Goal: Task Accomplishment & Management: Complete application form

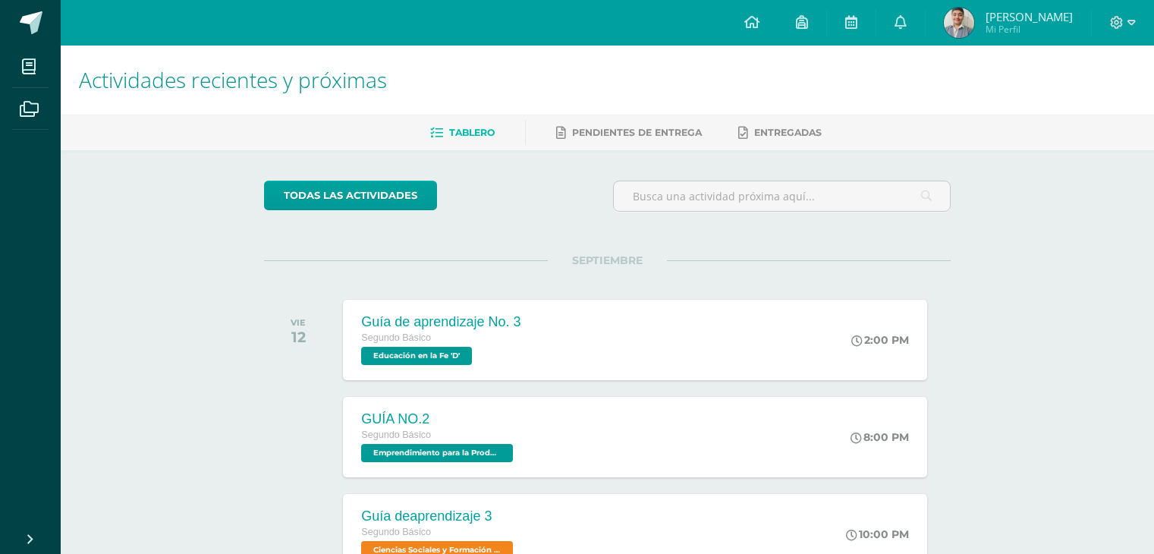
scroll to position [400, 0]
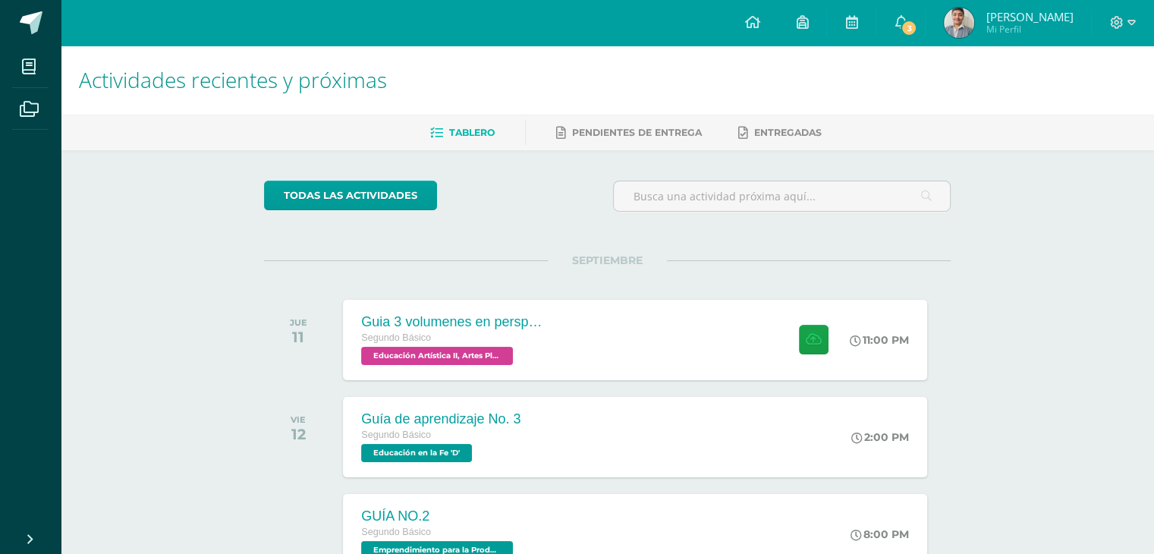
click at [628, 341] on div "Guia 3 volumenes en perspectiva Segundo Básico Educación Artística II, Artes Pl…" at bounding box center [634, 340] width 583 height 80
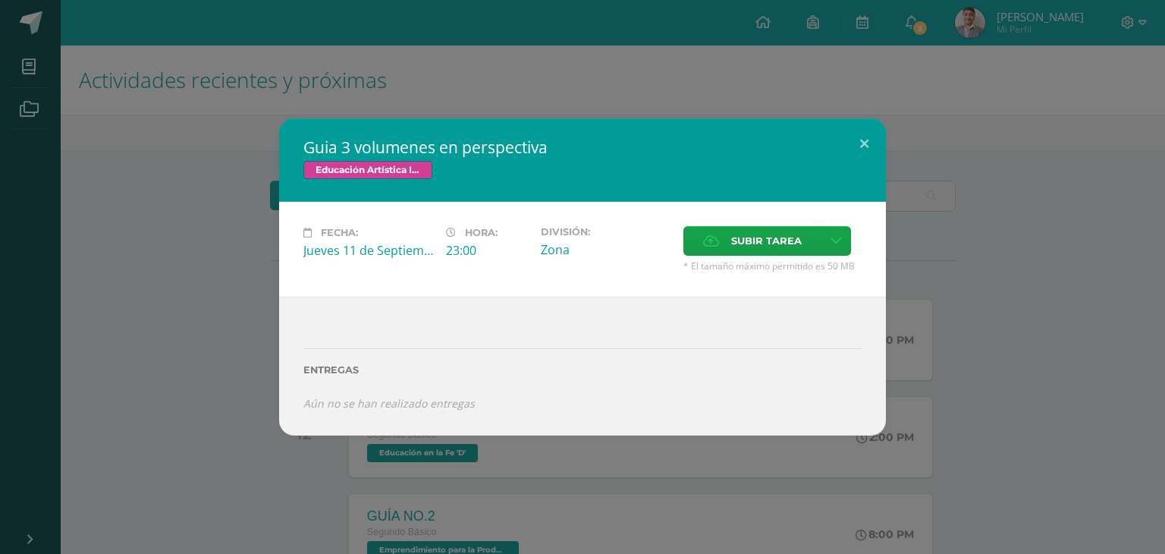
click at [976, 451] on div "Guia 3 volumenes en perspectiva Educación Artística II, Artes Plásticas Fecha: …" at bounding box center [582, 277] width 1165 height 554
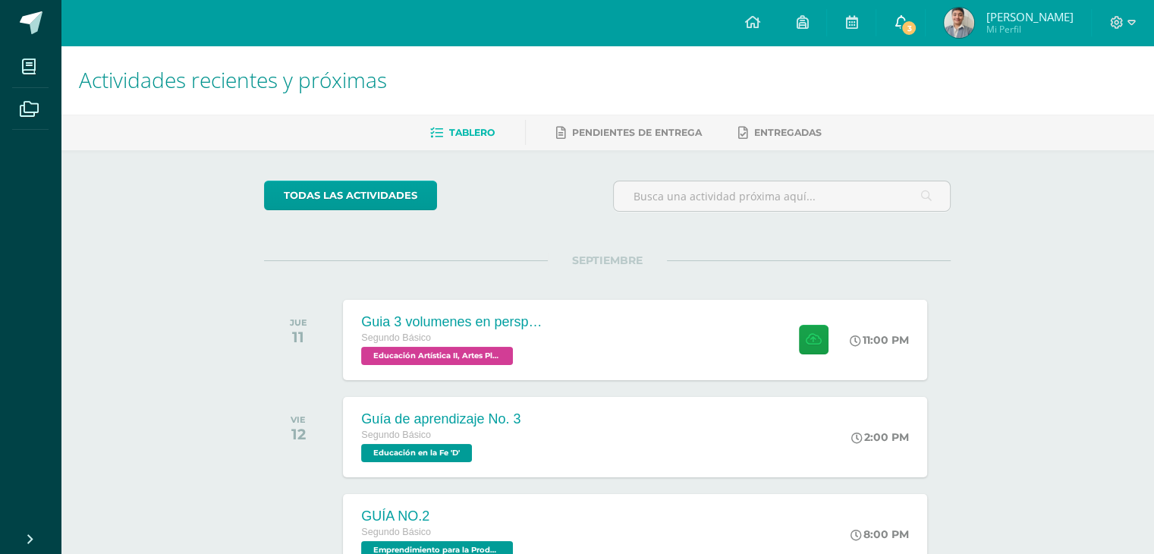
click at [925, 13] on link "3" at bounding box center [900, 23] width 49 height 46
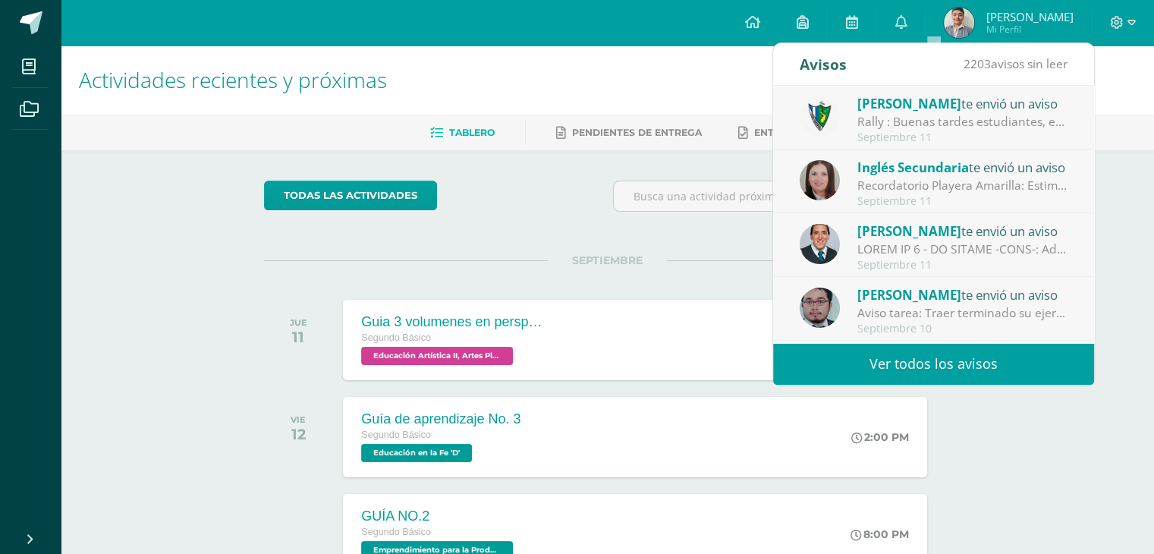
click at [1034, 242] on div at bounding box center [962, 248] width 211 height 17
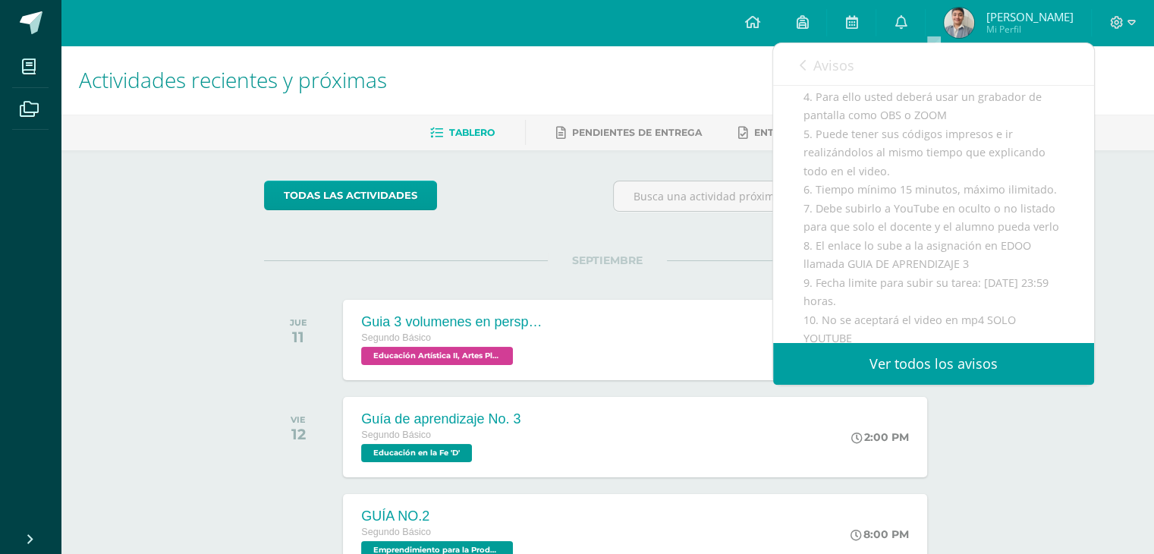
scroll to position [530, 0]
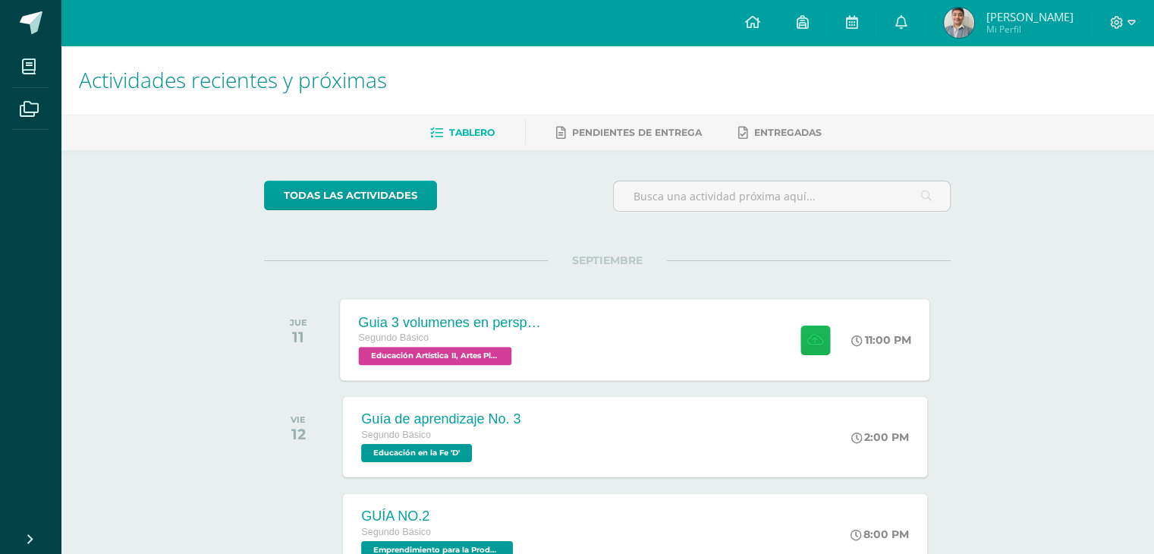
click at [812, 332] on button at bounding box center [815, 340] width 30 height 30
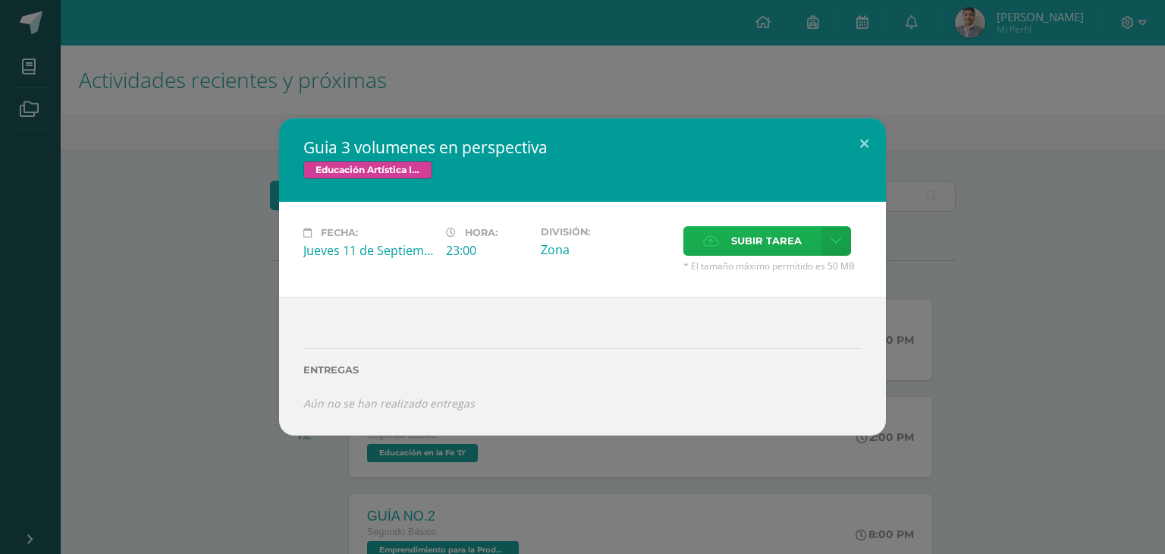
click at [730, 240] on label "Subir tarea" at bounding box center [753, 241] width 138 height 30
click at [0, 0] on input "Subir tarea" at bounding box center [0, 0] width 0 height 0
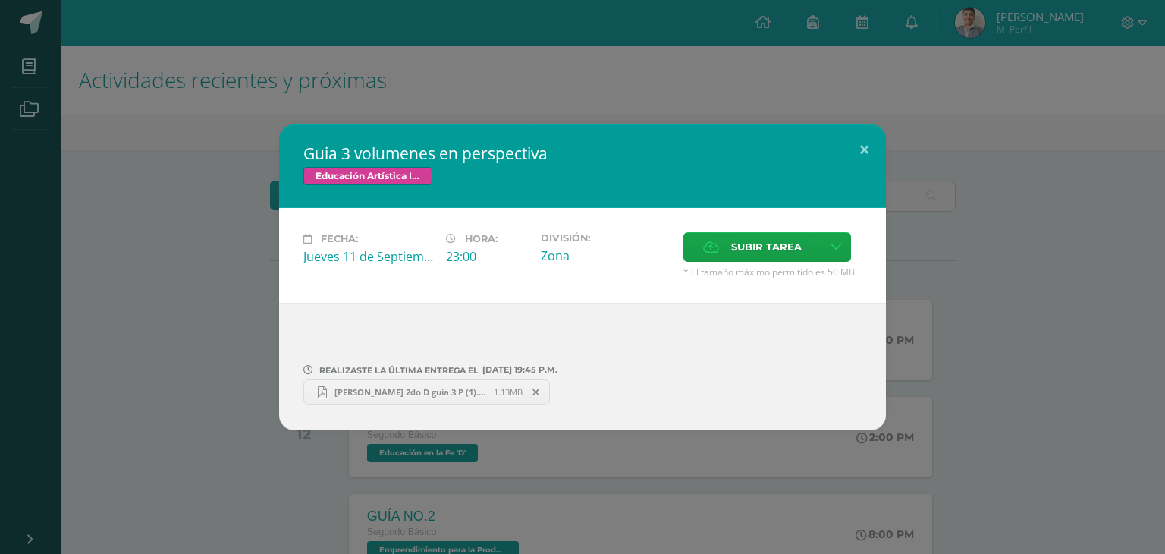
click at [396, 386] on span "[PERSON_NAME] 2do D guia 3 P (1).pdf" at bounding box center [410, 391] width 167 height 11
click at [622, 112] on div "Guia 3 volumenes en perspectiva Educación Artística II, Artes Plásticas Fecha: …" at bounding box center [582, 277] width 1165 height 554
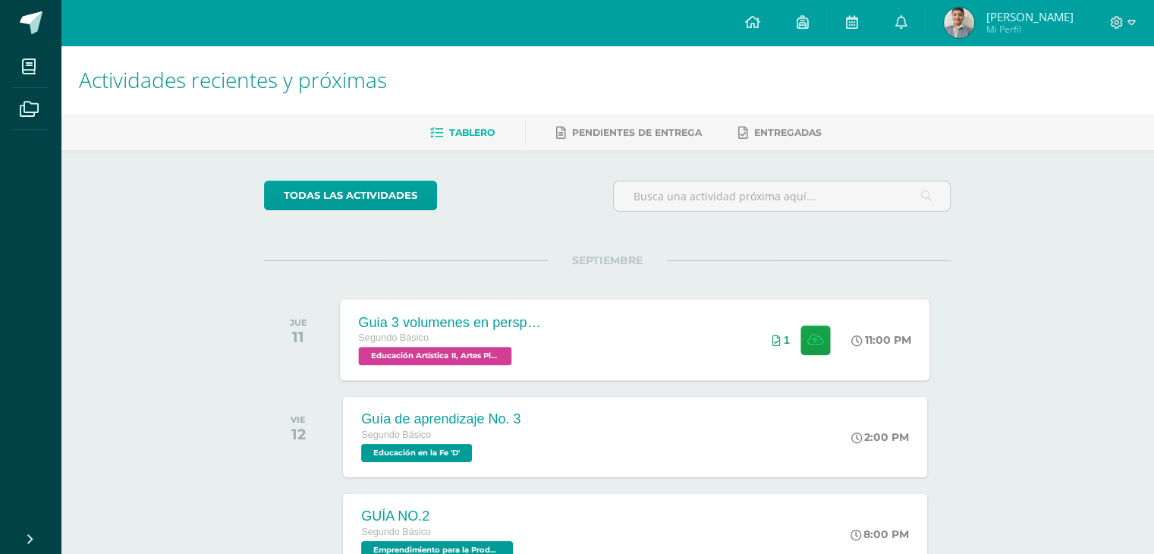
click at [423, 317] on div "Guia 3 volumenes en perspectiva" at bounding box center [451, 322] width 184 height 16
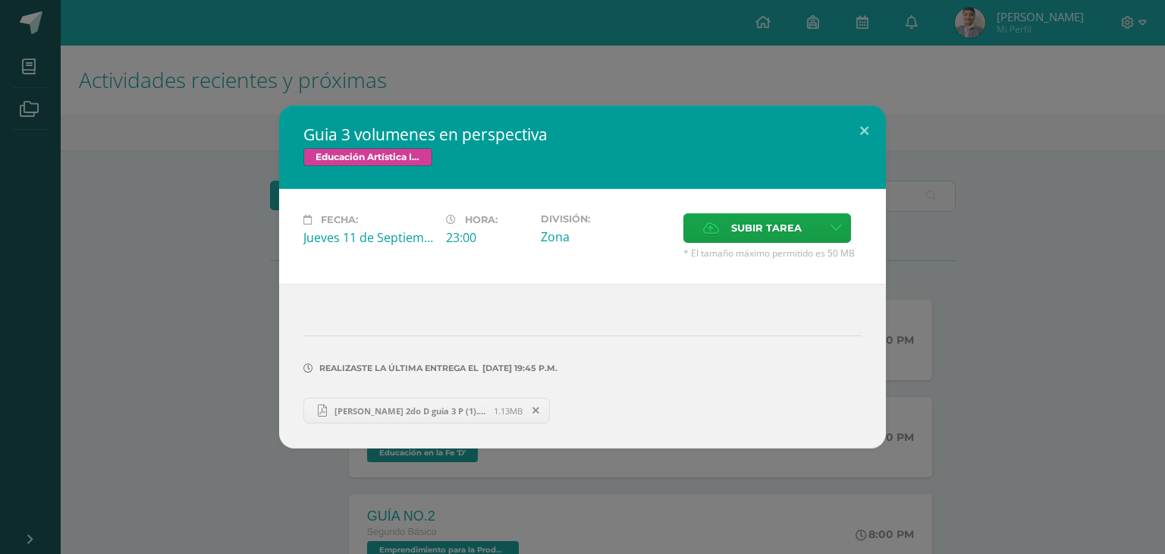
click at [1053, 255] on div "Guia 3 volumenes en perspectiva Educación Artística II, Artes Plásticas Fecha: …" at bounding box center [582, 276] width 1153 height 343
